Goal: Information Seeking & Learning: Learn about a topic

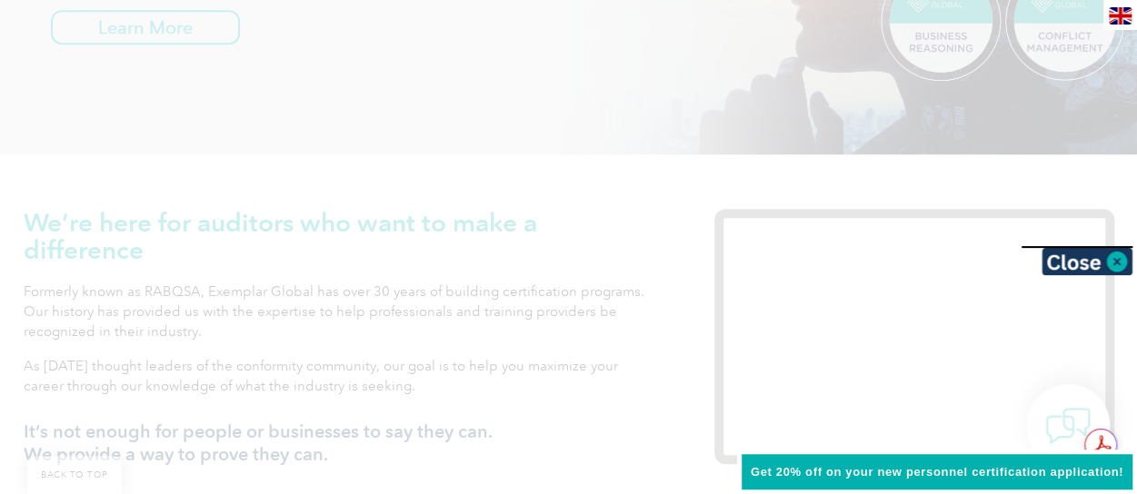
click at [919, 472] on span "Get 20% off on your new personnel certification application!" at bounding box center [937, 472] width 373 height 14
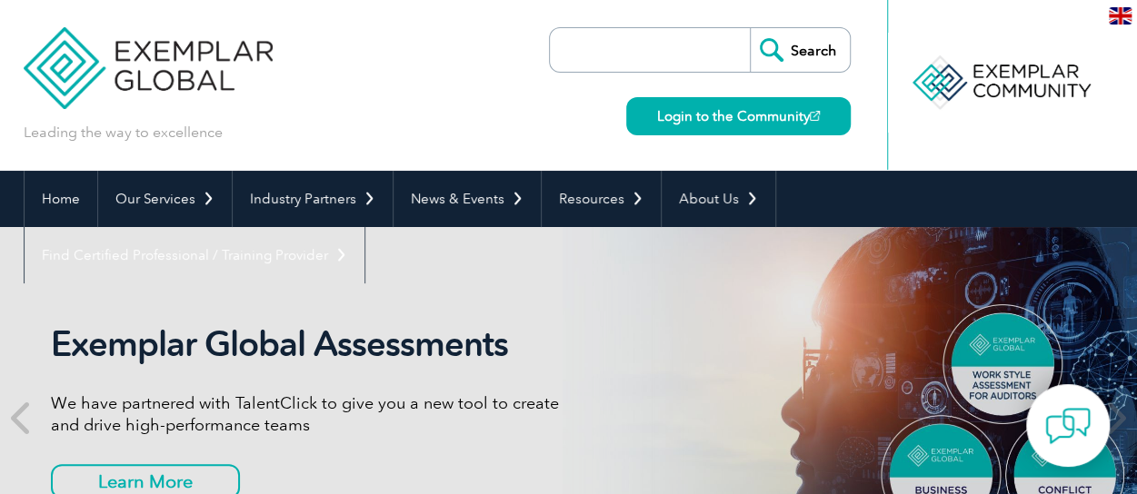
click at [615, 61] on input "search" at bounding box center [654, 50] width 191 height 44
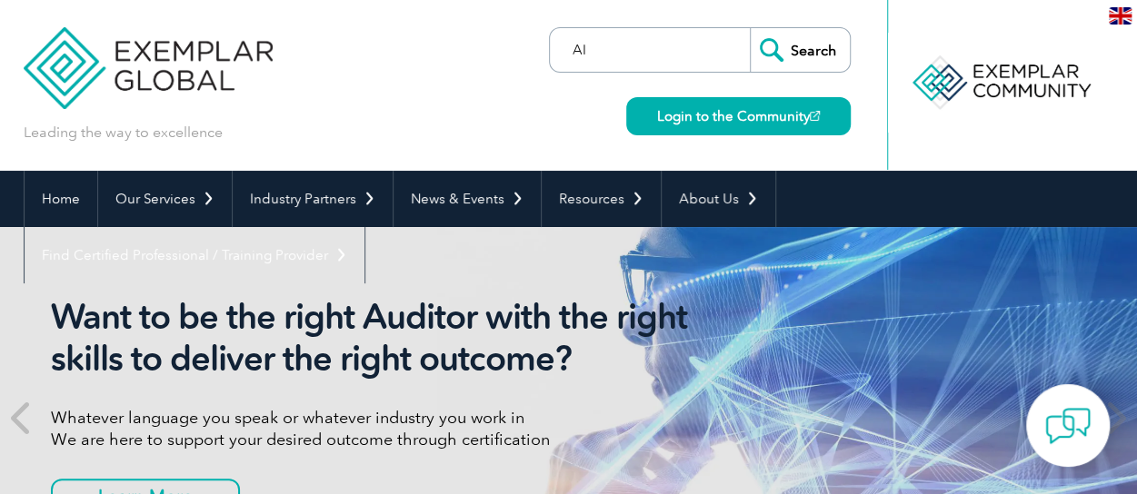
type input "AI"
click at [750, 28] on input "Search" at bounding box center [800, 50] width 100 height 44
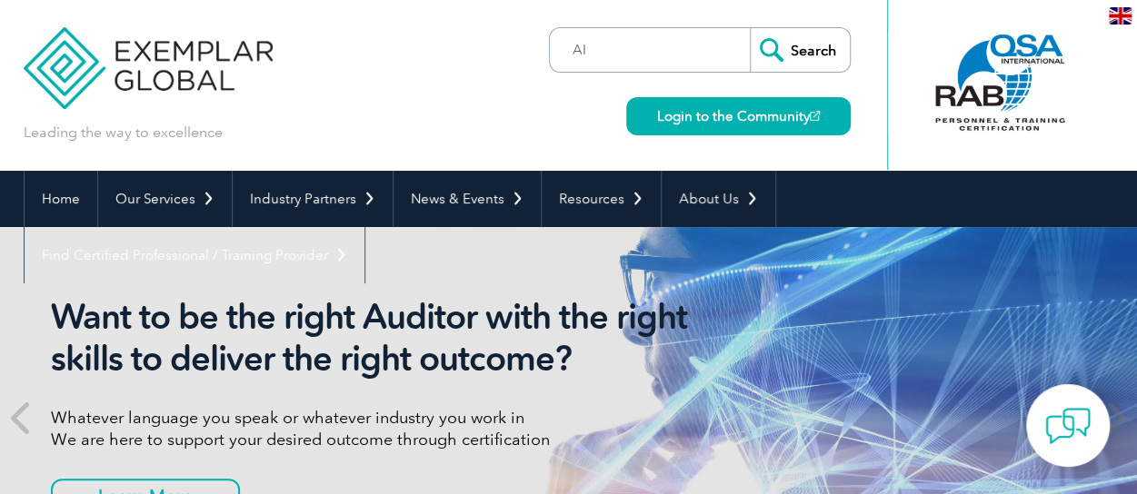
click at [791, 46] on input "Search" at bounding box center [800, 50] width 100 height 44
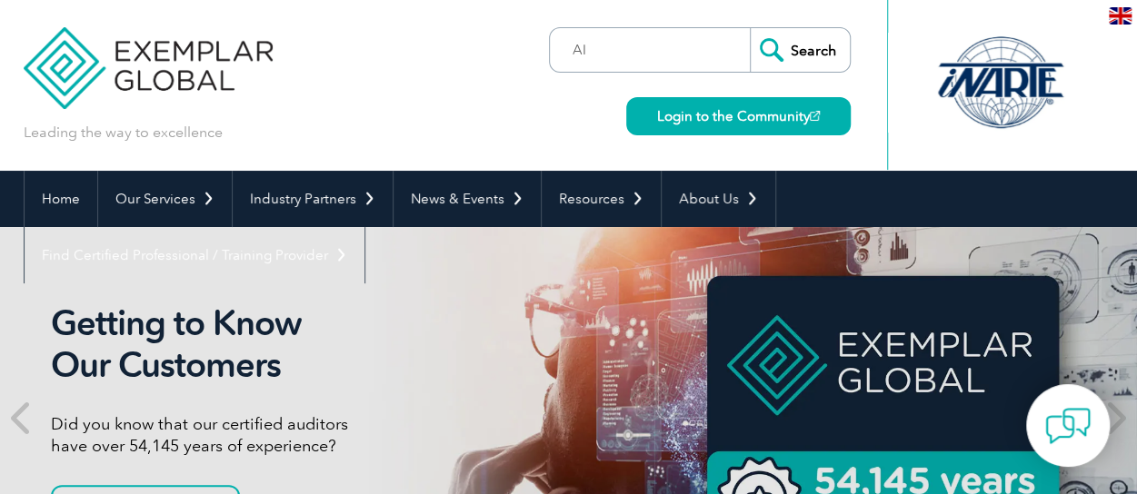
click at [811, 59] on input "Search" at bounding box center [800, 50] width 100 height 44
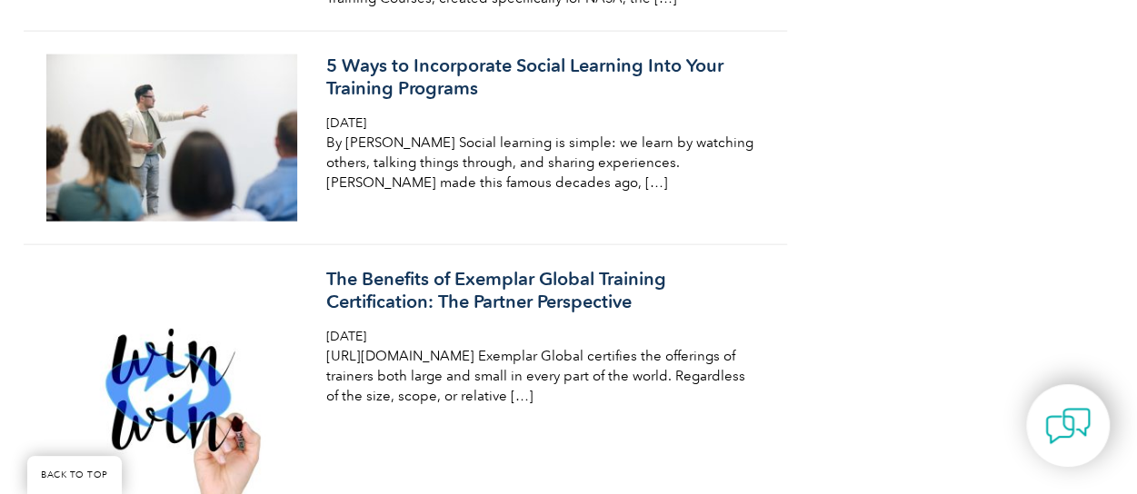
scroll to position [2272, 0]
